Goal: Find specific page/section: Find specific page/section

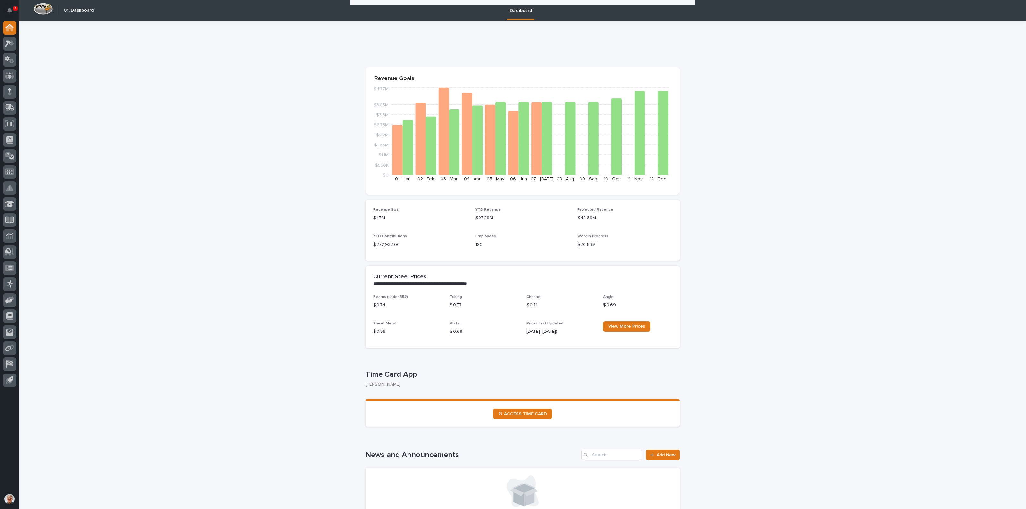
scroll to position [588, 0]
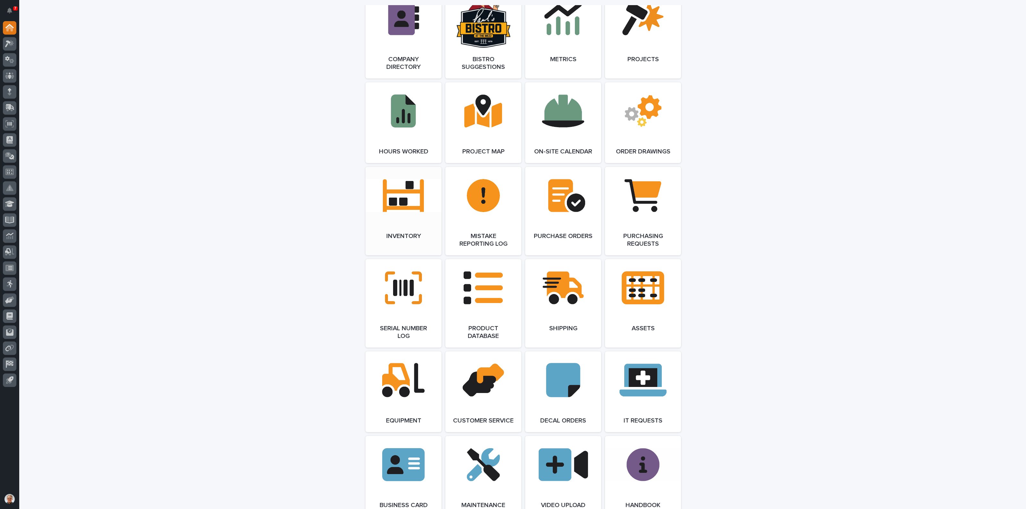
click at [389, 196] on link "Open Link" at bounding box center [403, 211] width 76 height 88
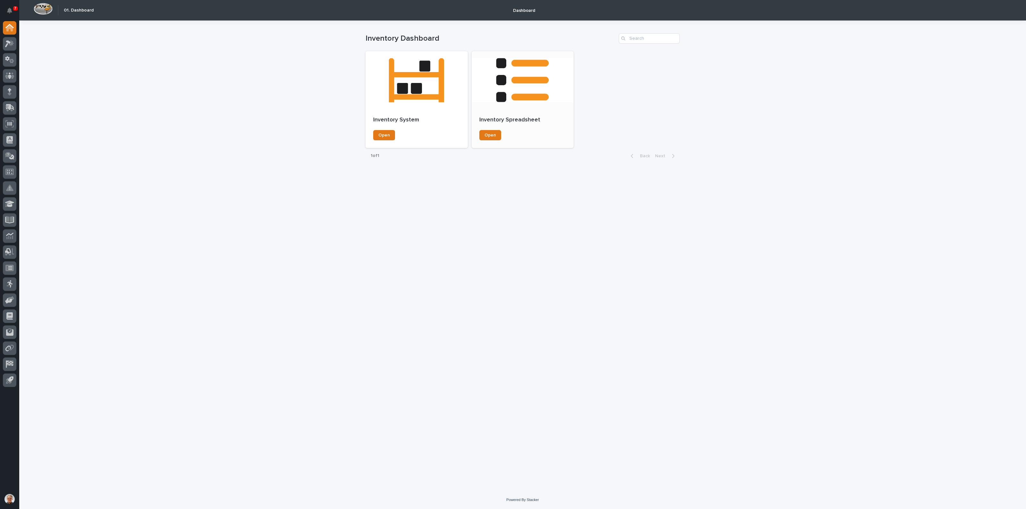
click at [539, 75] on div at bounding box center [522, 80] width 102 height 58
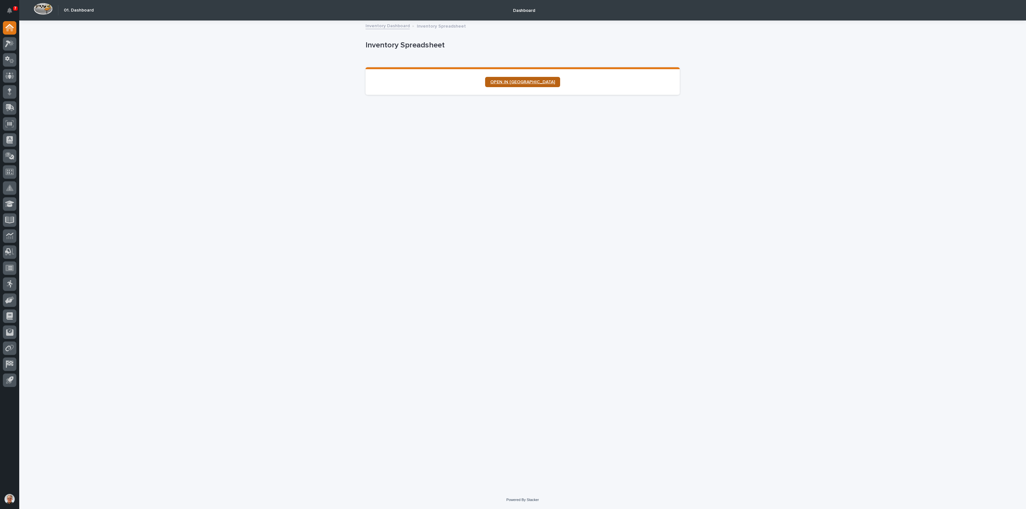
click at [514, 81] on span "OPEN IN NEW TAB" at bounding box center [522, 82] width 65 height 4
